Goal: Task Accomplishment & Management: Manage account settings

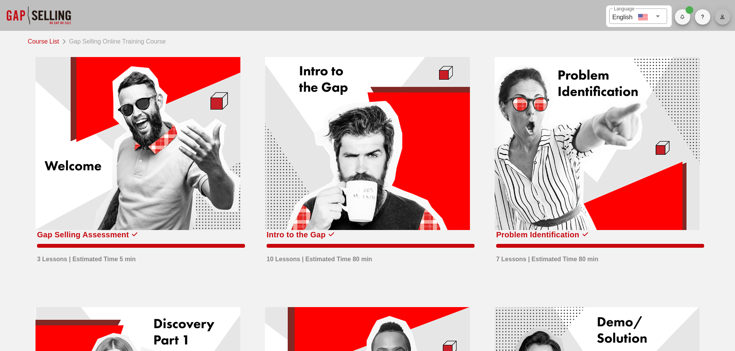
click at [725, 18] on span "button" at bounding box center [722, 17] width 15 height 5
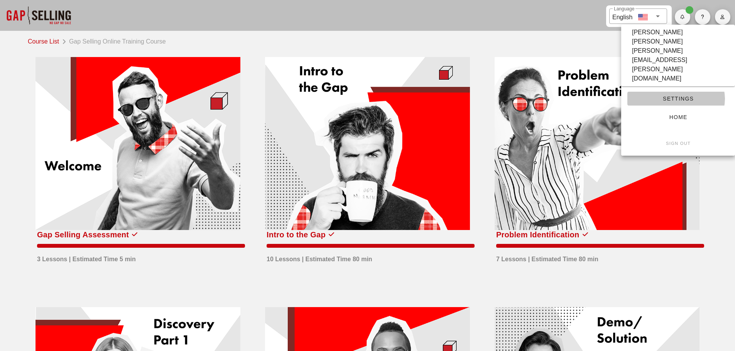
click at [675, 96] on span "Settings" at bounding box center [677, 99] width 89 height 6
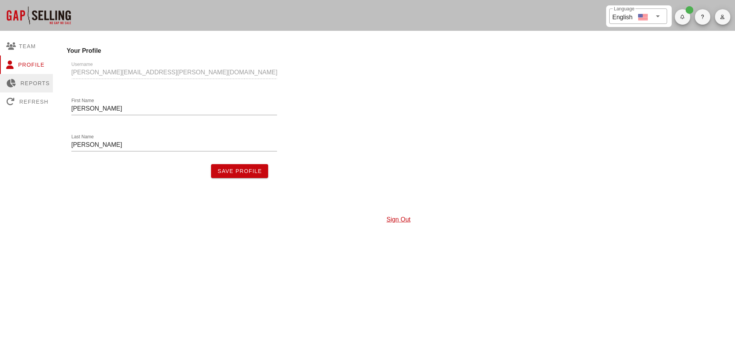
click at [28, 82] on div "Reports" at bounding box center [28, 83] width 56 height 19
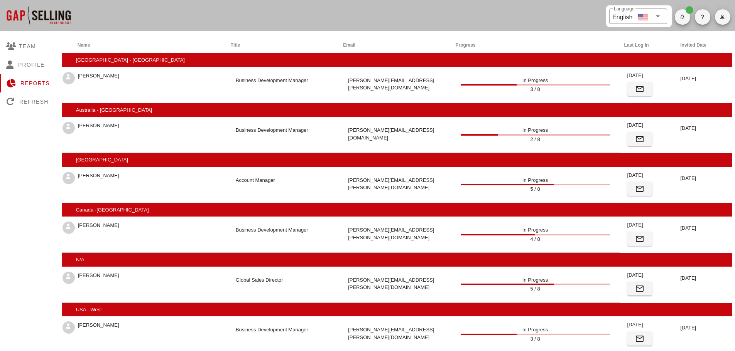
click at [19, 14] on div at bounding box center [38, 15] width 77 height 31
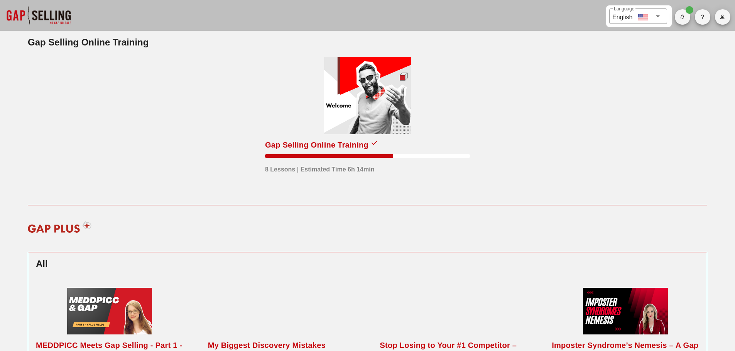
click at [362, 103] on div at bounding box center [367, 95] width 87 height 77
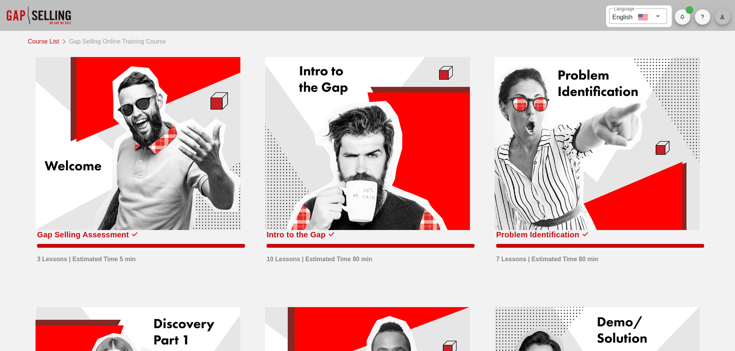
click at [722, 15] on icon "button" at bounding box center [722, 17] width 5 height 5
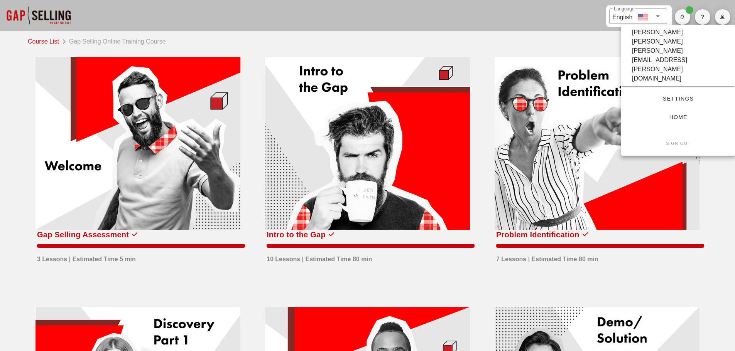
click at [679, 96] on span "Settings" at bounding box center [677, 99] width 89 height 6
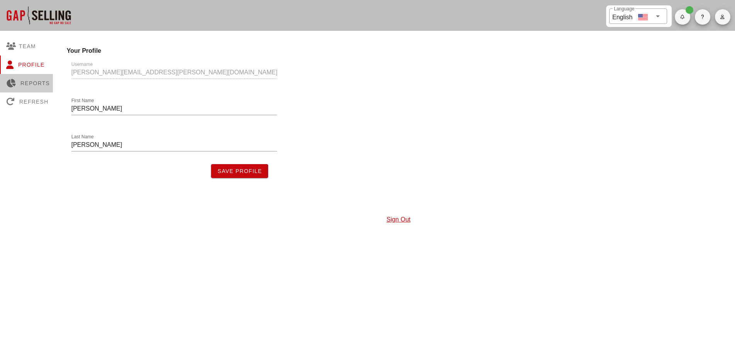
click at [30, 84] on div "Reports" at bounding box center [28, 83] width 56 height 19
